Goal: Contribute content

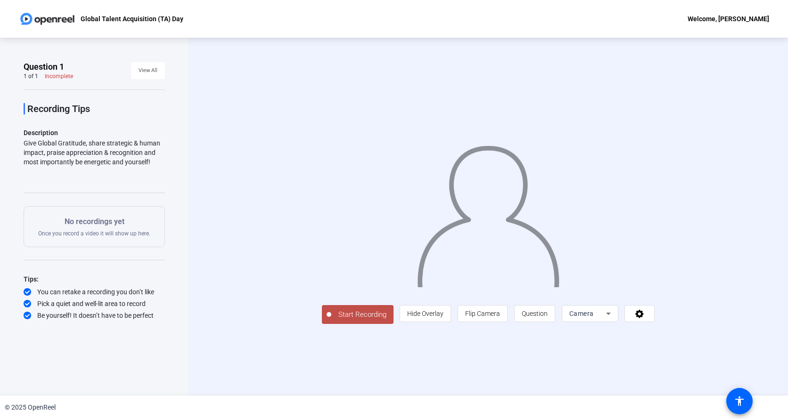
click at [331, 320] on span "Start Recording" at bounding box center [362, 315] width 62 height 11
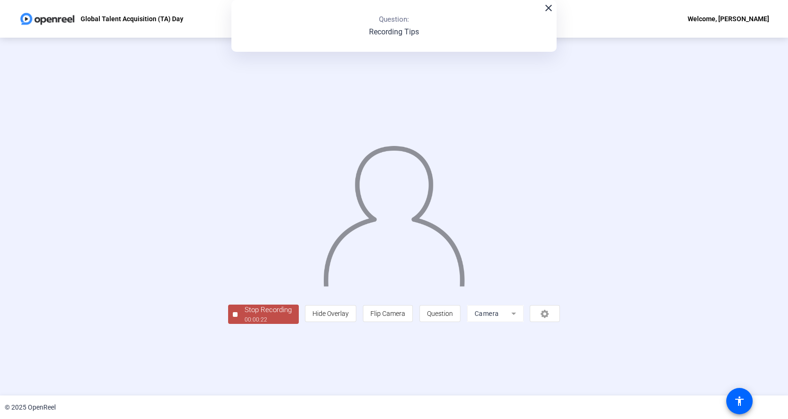
click at [245, 316] on div "Stop Recording" at bounding box center [268, 310] width 47 height 11
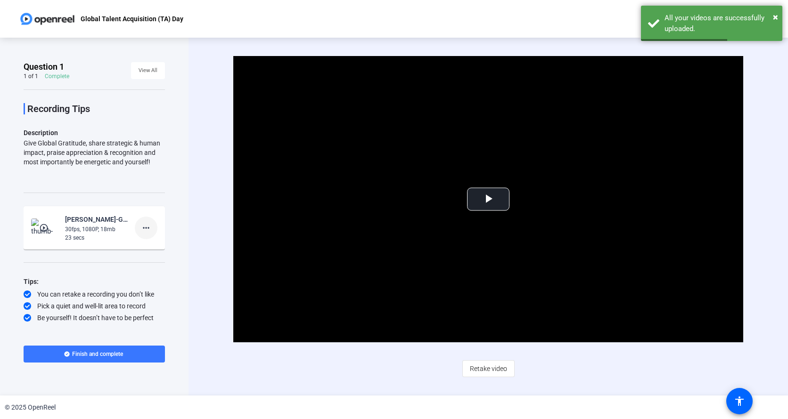
click at [150, 229] on mat-icon "more_horiz" at bounding box center [145, 227] width 11 height 11
click at [203, 237] on div at bounding box center [394, 209] width 788 height 419
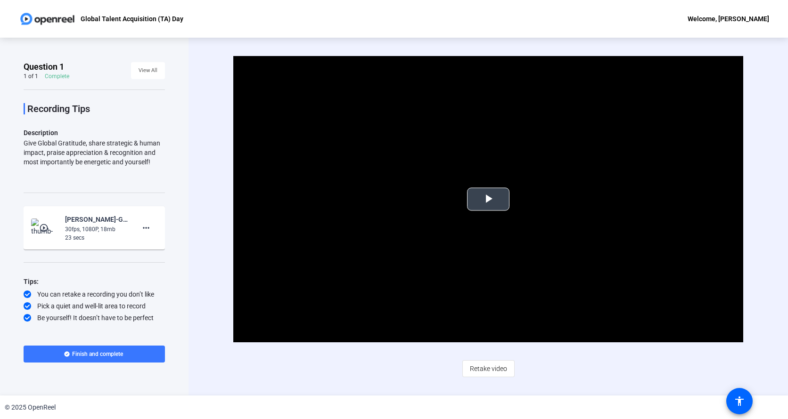
click at [488, 199] on span "Video Player" at bounding box center [488, 199] width 0 height 0
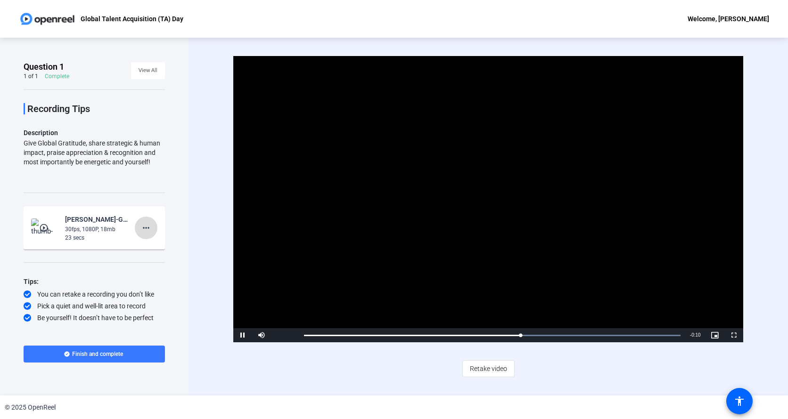
click at [147, 226] on mat-icon "more_horiz" at bounding box center [145, 227] width 11 height 11
click at [152, 247] on span "Delete clip" at bounding box center [161, 247] width 38 height 11
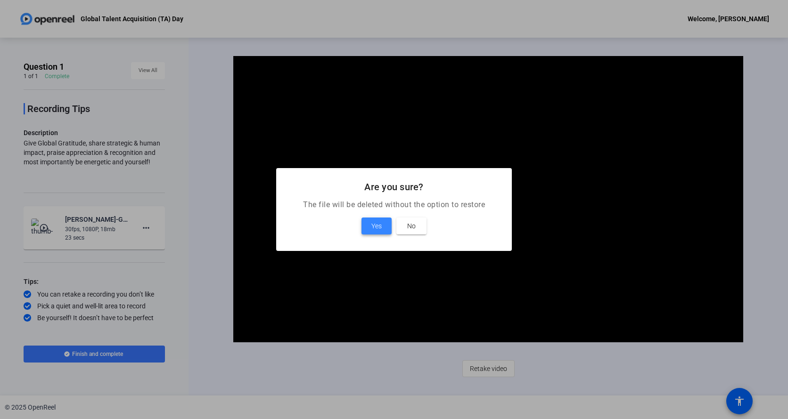
click at [373, 224] on span "Yes" at bounding box center [376, 226] width 10 height 11
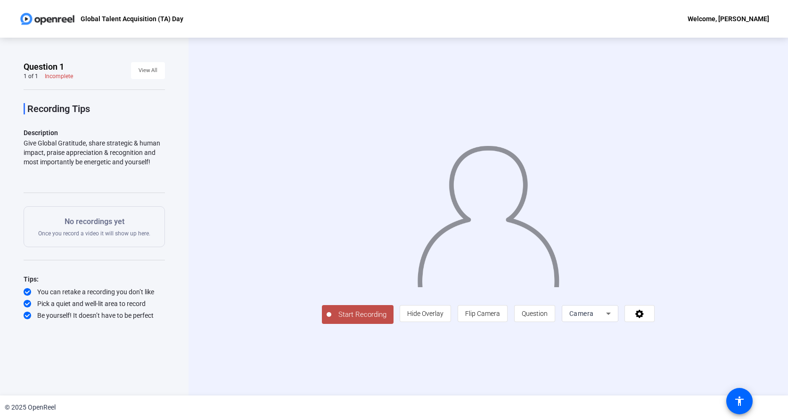
click at [331, 320] on span "Start Recording" at bounding box center [362, 315] width 62 height 11
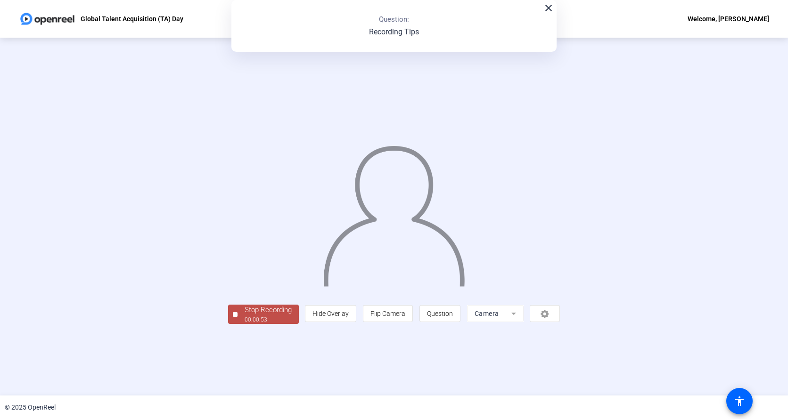
click at [245, 316] on div "Stop Recording" at bounding box center [268, 310] width 47 height 11
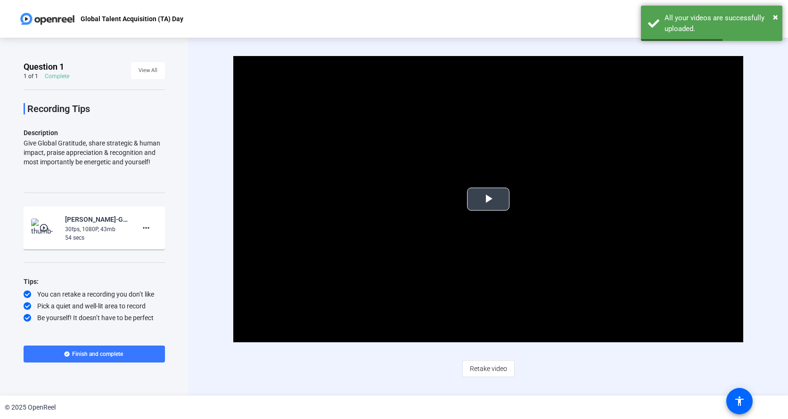
click at [488, 199] on span "Video Player" at bounding box center [488, 199] width 0 height 0
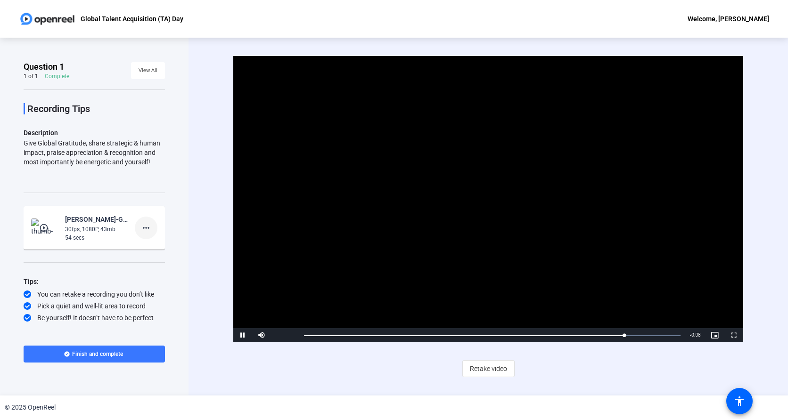
click at [147, 230] on mat-icon "more_horiz" at bounding box center [145, 227] width 11 height 11
click at [145, 258] on span "Retake" at bounding box center [161, 259] width 38 height 11
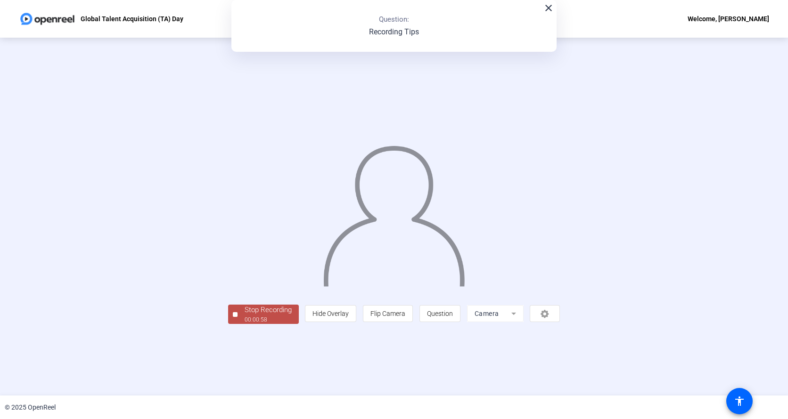
click at [245, 324] on div "00:00:58" at bounding box center [268, 320] width 47 height 8
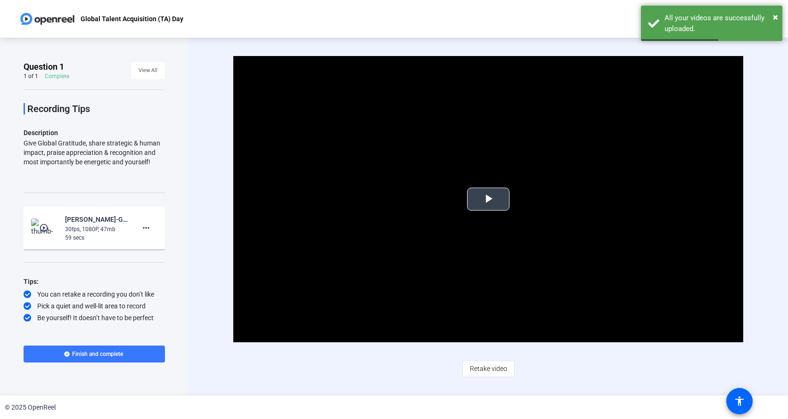
click at [488, 199] on span "Video Player" at bounding box center [488, 199] width 0 height 0
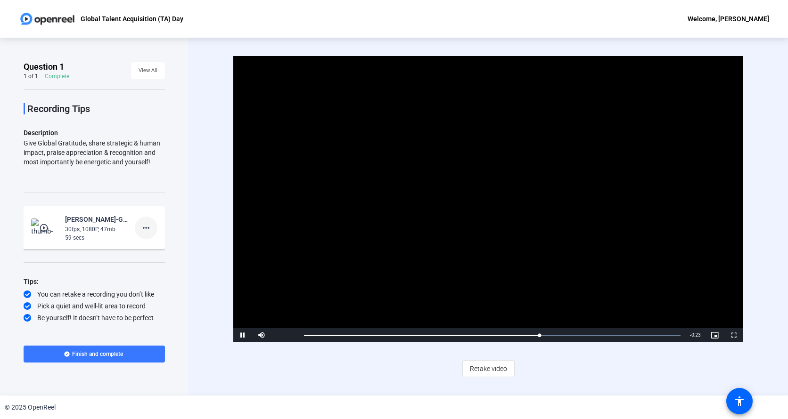
click at [148, 227] on mat-icon "more_horiz" at bounding box center [145, 227] width 11 height 11
click at [145, 256] on span "Retake" at bounding box center [161, 259] width 38 height 11
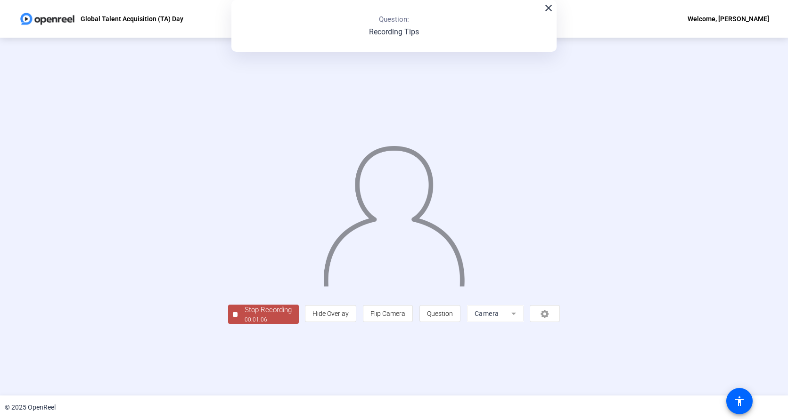
click at [245, 316] on div "Stop Recording" at bounding box center [268, 310] width 47 height 11
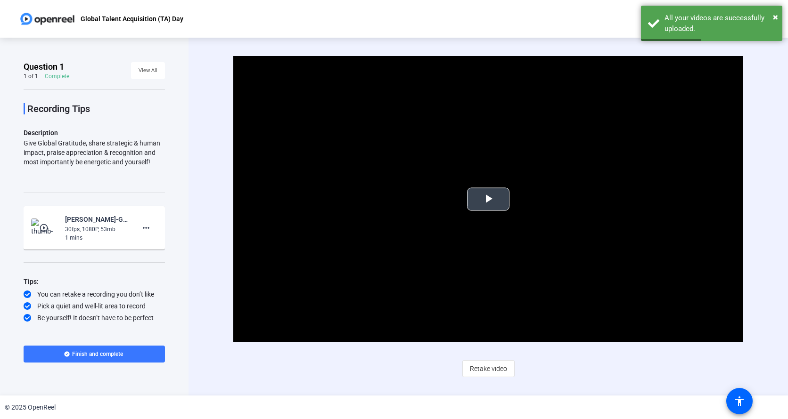
click at [488, 199] on span "Video Player" at bounding box center [488, 199] width 0 height 0
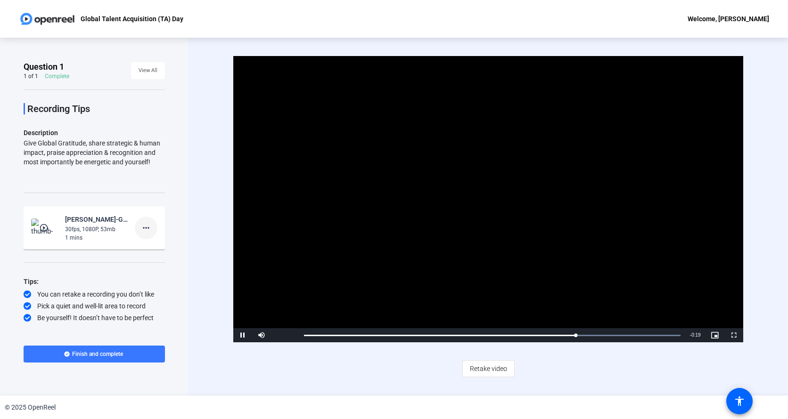
click at [150, 229] on mat-icon "more_horiz" at bounding box center [145, 227] width 11 height 11
click at [149, 259] on span "Retake" at bounding box center [161, 259] width 38 height 11
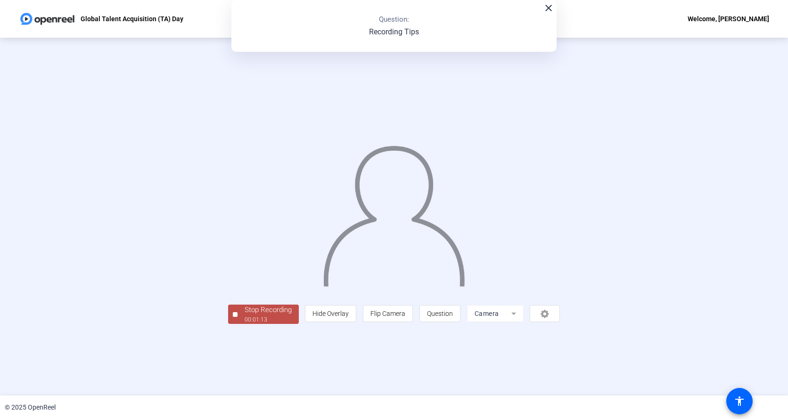
click at [245, 316] on div "Stop Recording" at bounding box center [268, 310] width 47 height 11
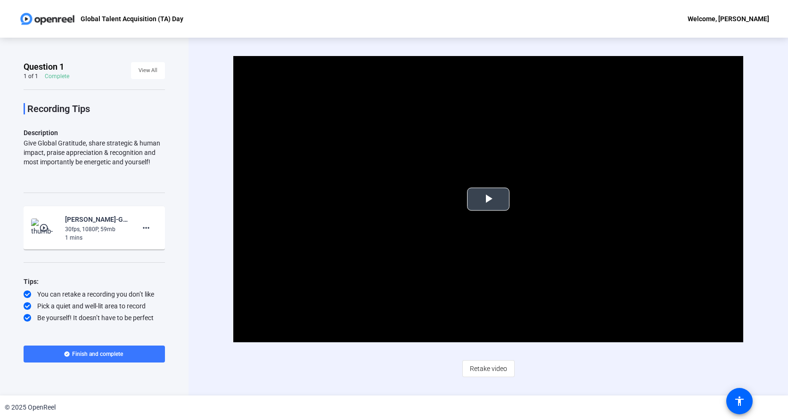
click at [488, 199] on span "Video Player" at bounding box center [488, 199] width 0 height 0
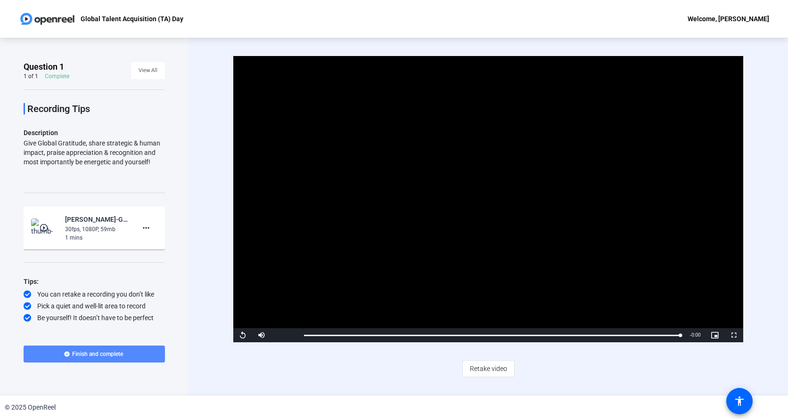
click at [89, 355] on span "Finish and complete" at bounding box center [97, 355] width 51 height 8
